Goal: Information Seeking & Learning: Learn about a topic

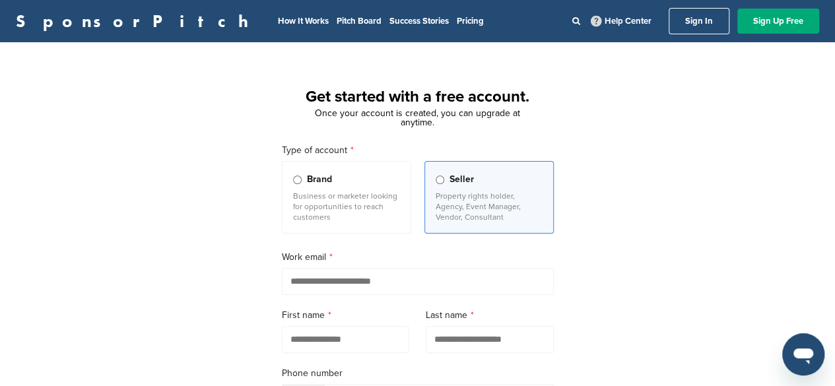
click at [689, 9] on link "Sign In" at bounding box center [699, 21] width 61 height 26
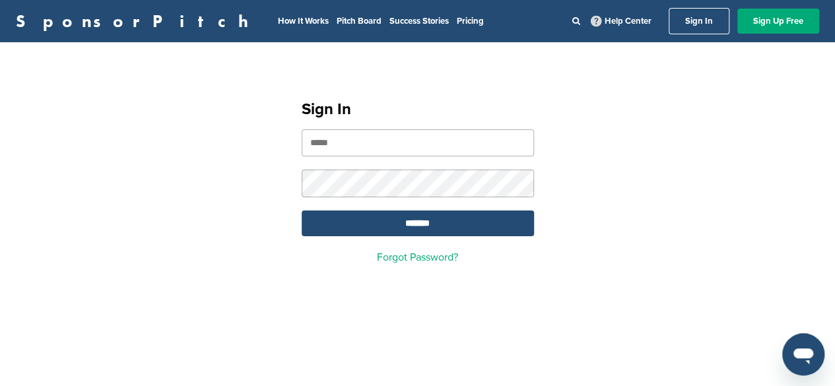
click at [0, 386] on nordpass-portal at bounding box center [0, 386] width 0 height 0
type input "**********"
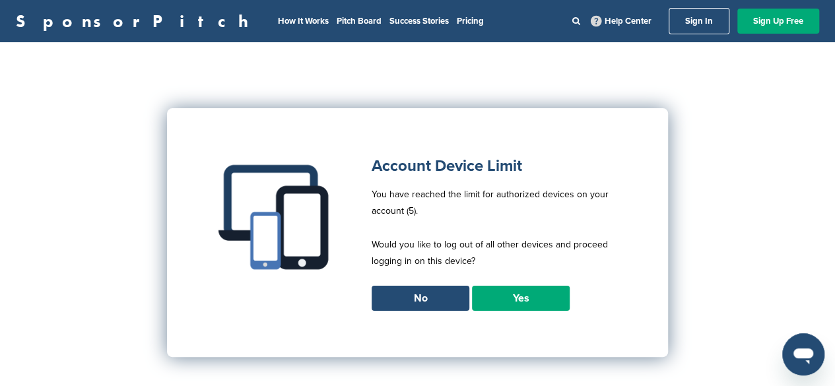
click at [533, 296] on link "Yes" at bounding box center [521, 298] width 98 height 25
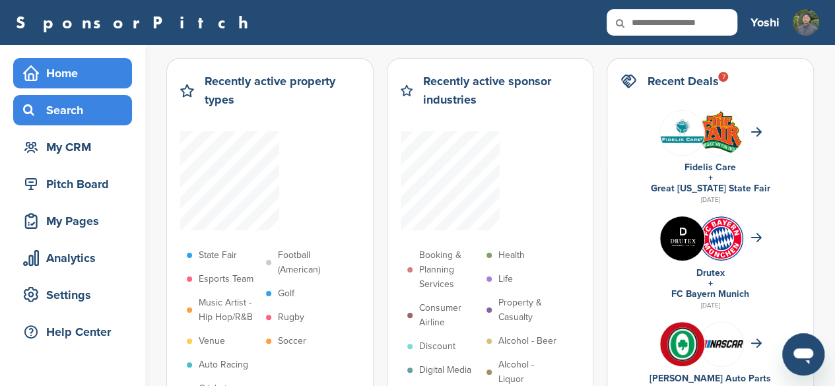
click at [106, 114] on div "Search" at bounding box center [76, 110] width 112 height 24
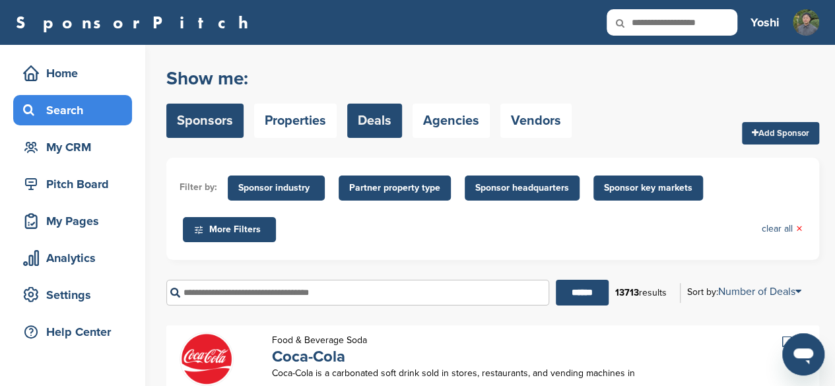
click at [386, 120] on link "Deals" at bounding box center [374, 121] width 55 height 34
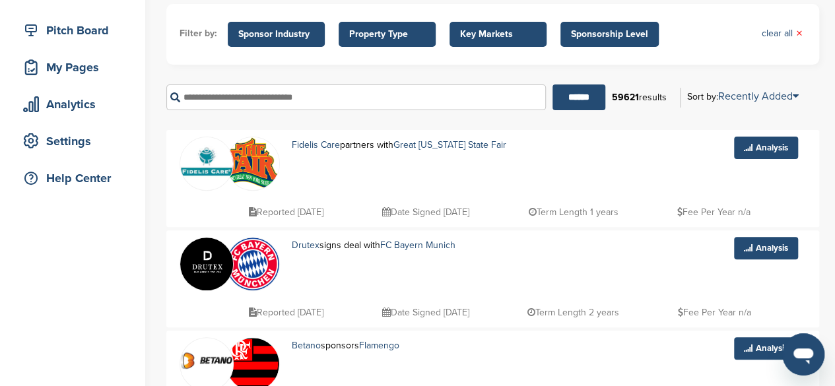
scroll to position [146, 0]
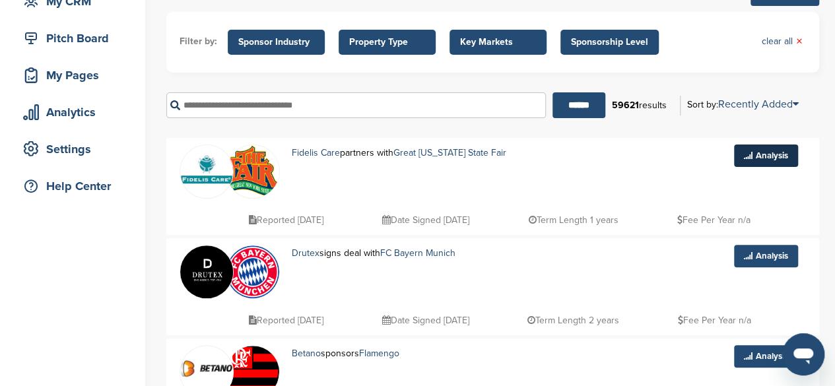
click at [756, 152] on link "Analysis" at bounding box center [766, 156] width 64 height 22
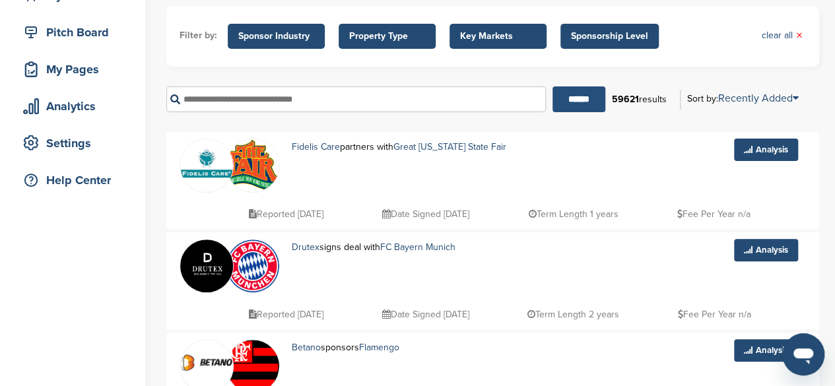
scroll to position [137, 0]
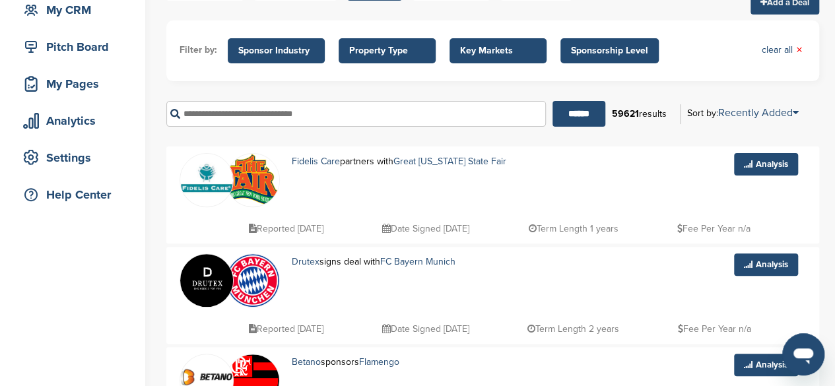
click at [417, 48] on span "Property Type" at bounding box center [387, 51] width 76 height 15
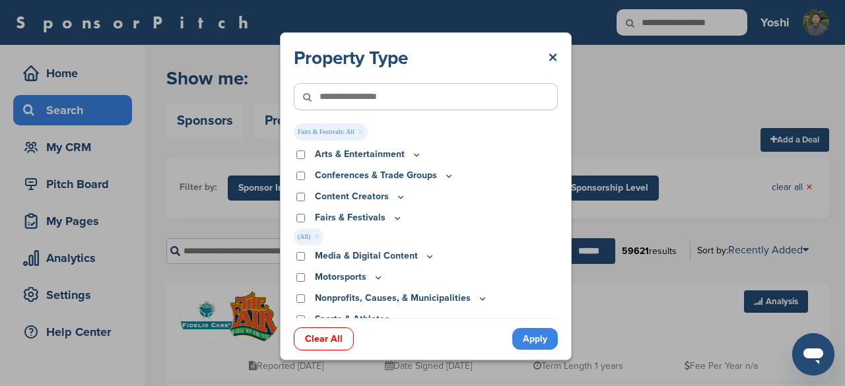
click at [531, 335] on link "Apply" at bounding box center [535, 339] width 46 height 22
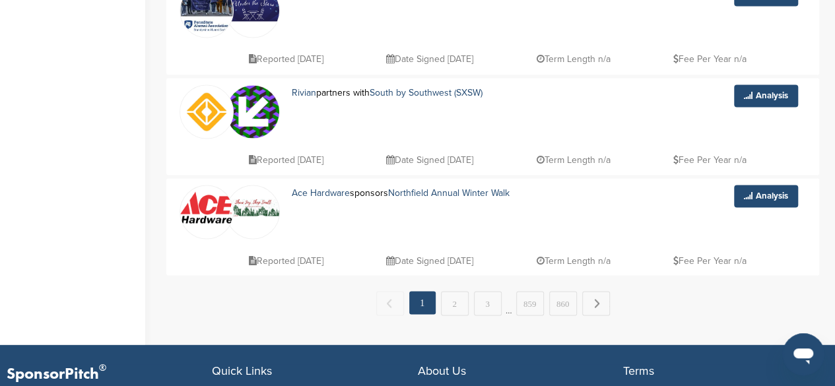
scroll to position [1009, 0]
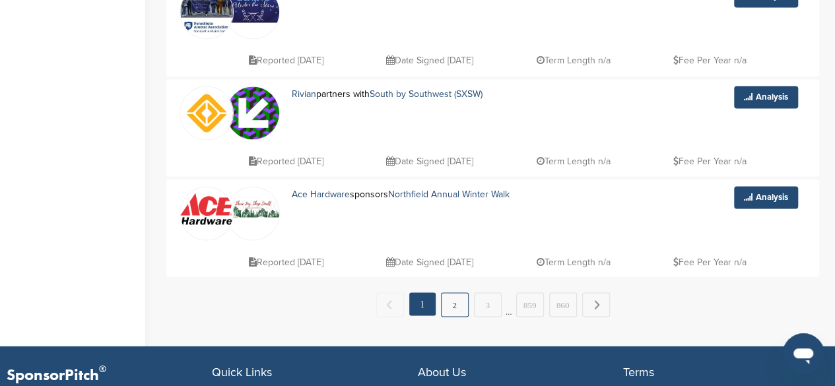
click at [464, 295] on link "2" at bounding box center [455, 305] width 28 height 24
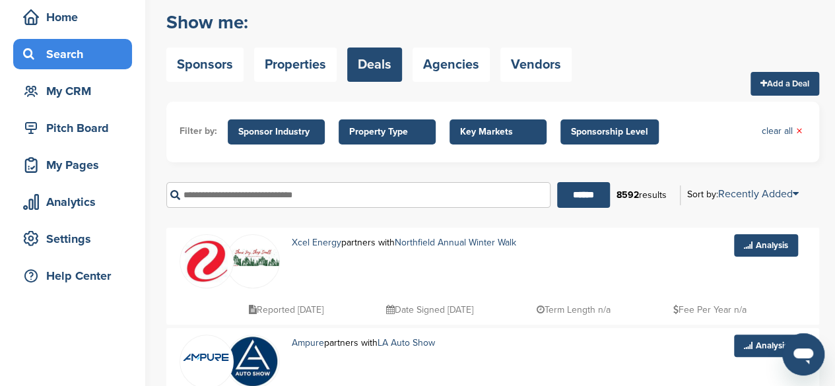
scroll to position [24, 0]
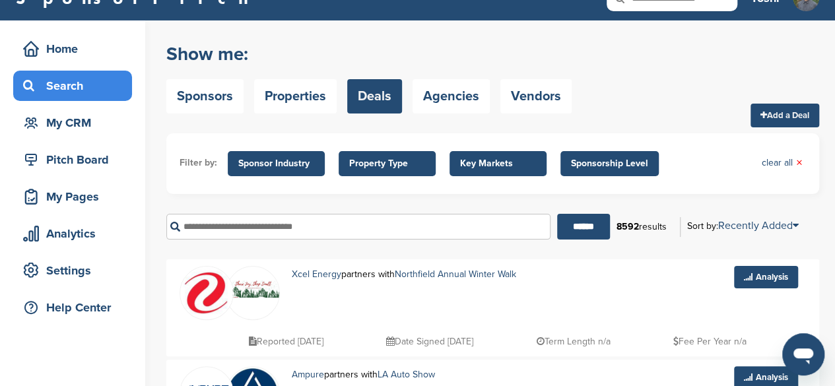
click at [387, 155] on span "Property Type" at bounding box center [387, 163] width 97 height 25
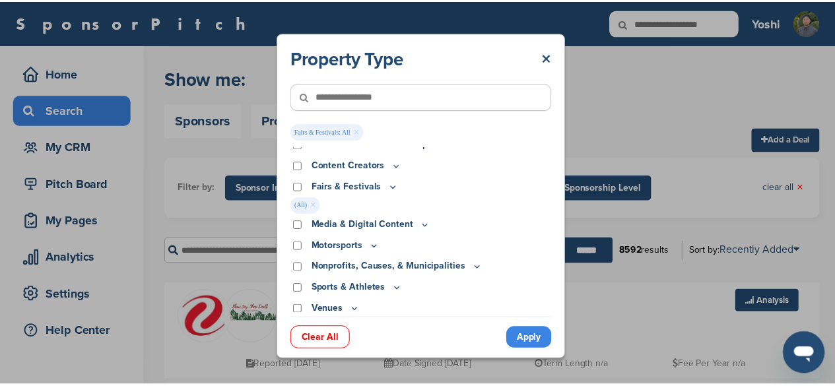
scroll to position [33, 0]
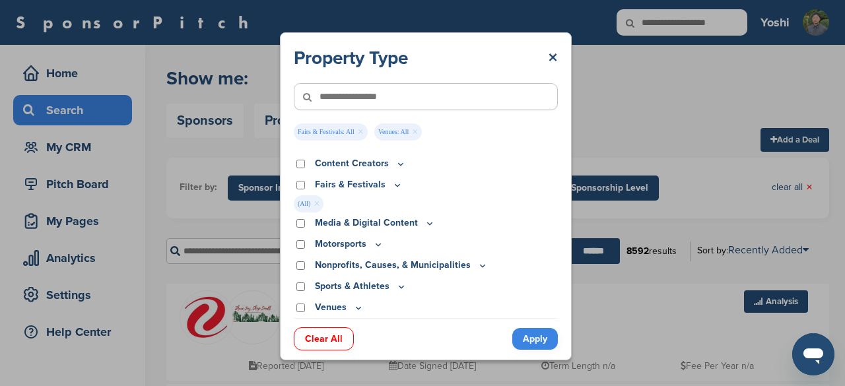
click at [548, 337] on link "Apply" at bounding box center [535, 339] width 46 height 22
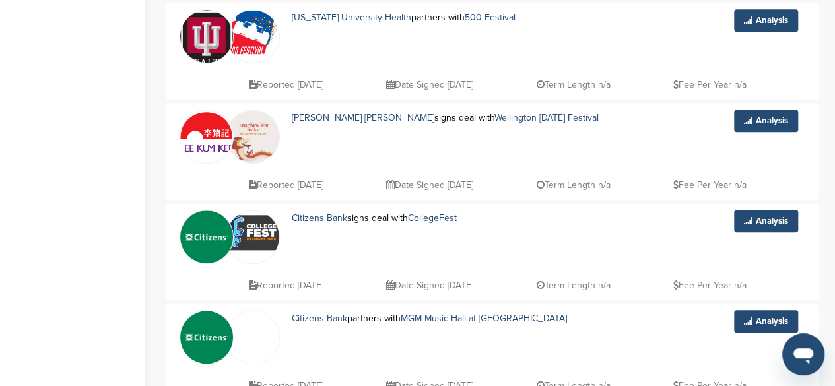
scroll to position [590, 0]
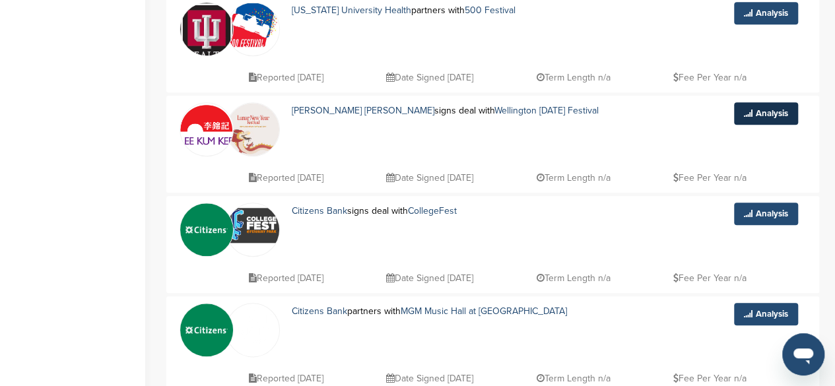
click at [753, 105] on link "Analysis" at bounding box center [766, 113] width 64 height 22
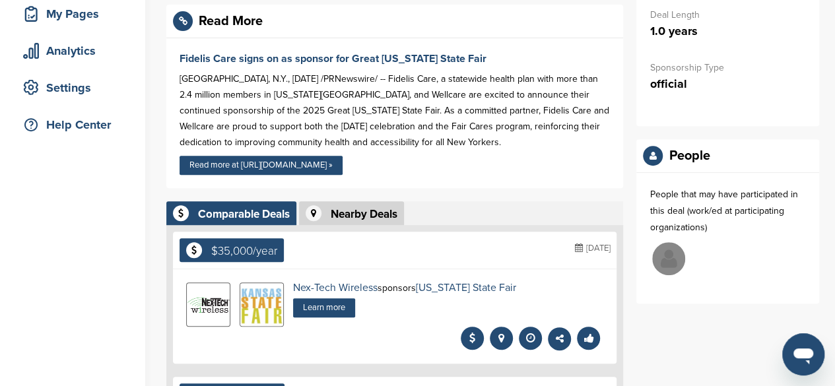
scroll to position [184, 0]
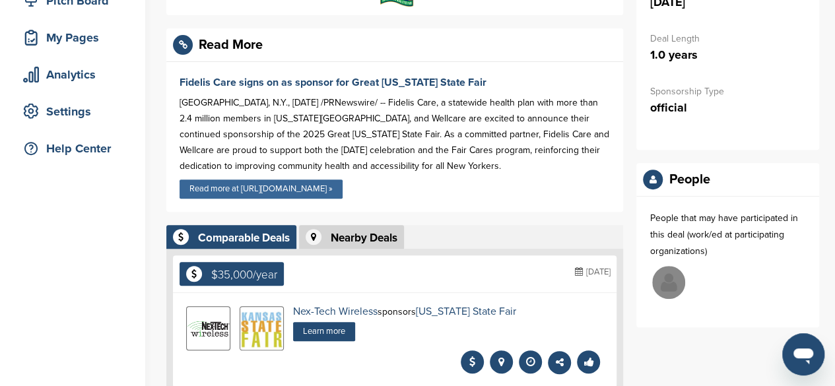
click at [332, 187] on link "Read more at [URL][DOMAIN_NAME] »" at bounding box center [261, 189] width 163 height 19
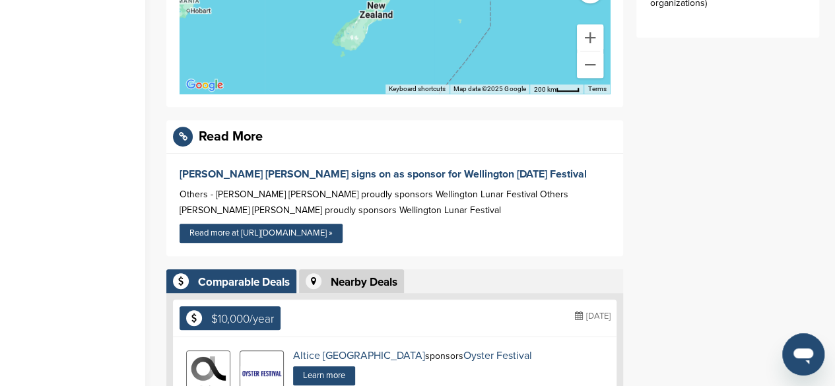
scroll to position [376, 0]
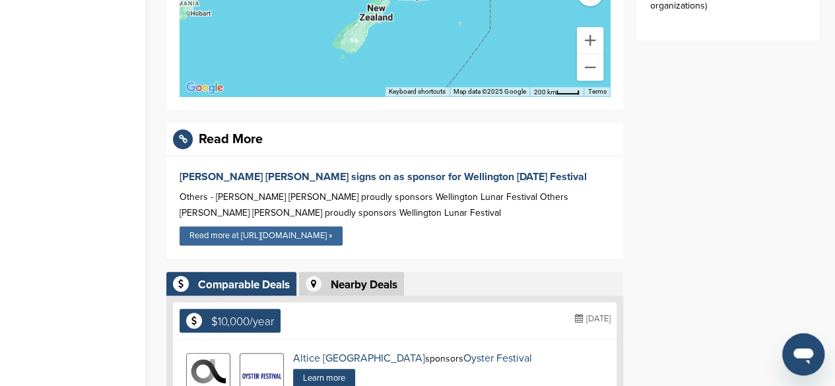
click at [302, 227] on link "Read more at [URL][DOMAIN_NAME] »" at bounding box center [261, 236] width 163 height 19
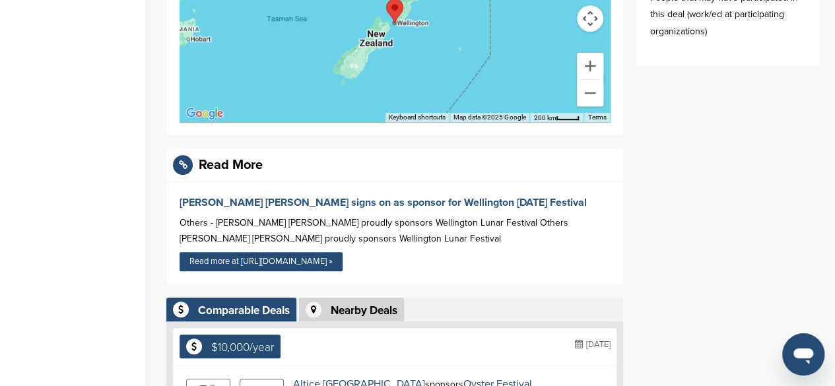
scroll to position [350, 0]
